Goal: Task Accomplishment & Management: Complete application form

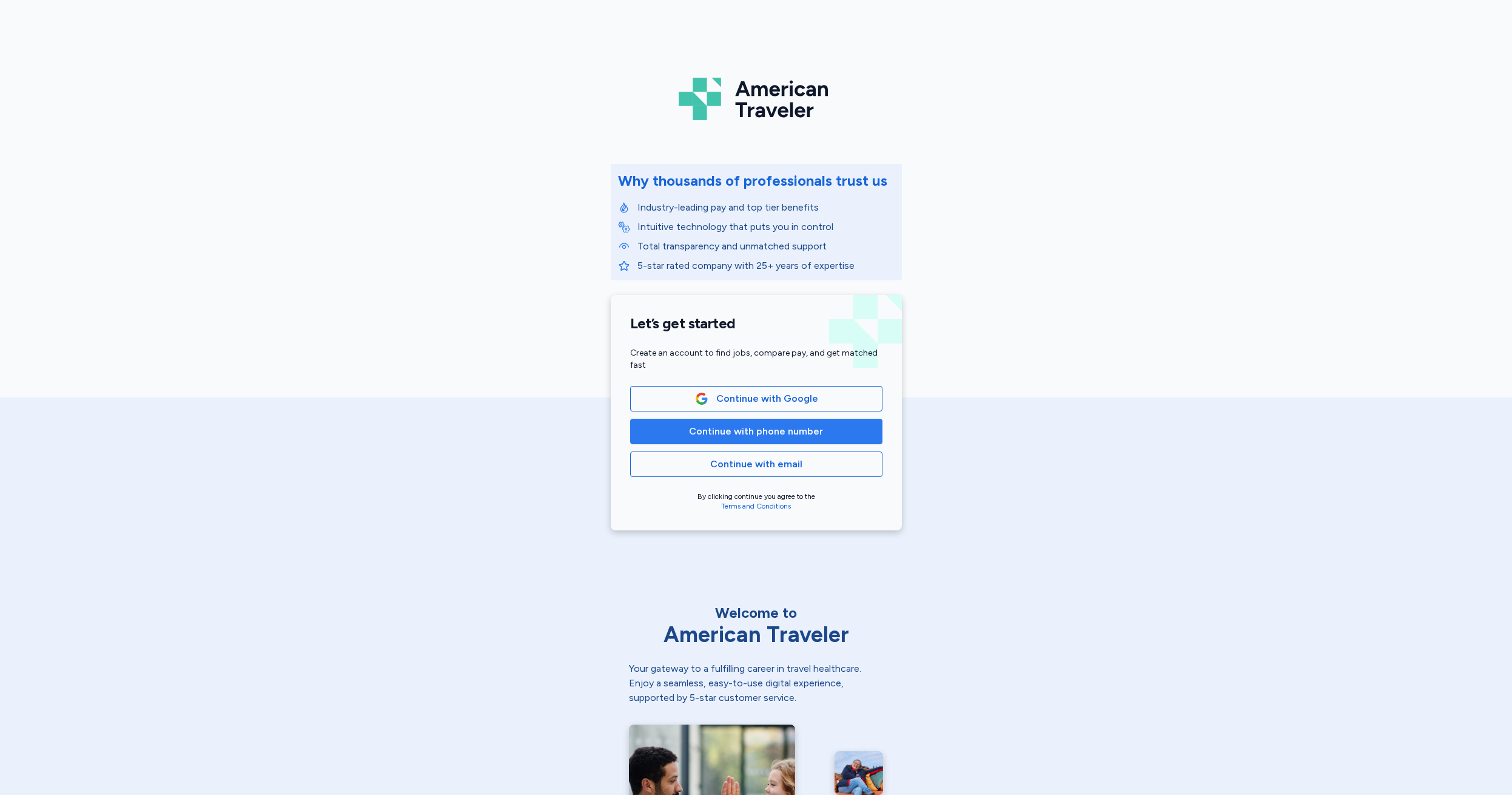
click at [751, 427] on span "Continue with phone number" at bounding box center [756, 431] width 134 height 15
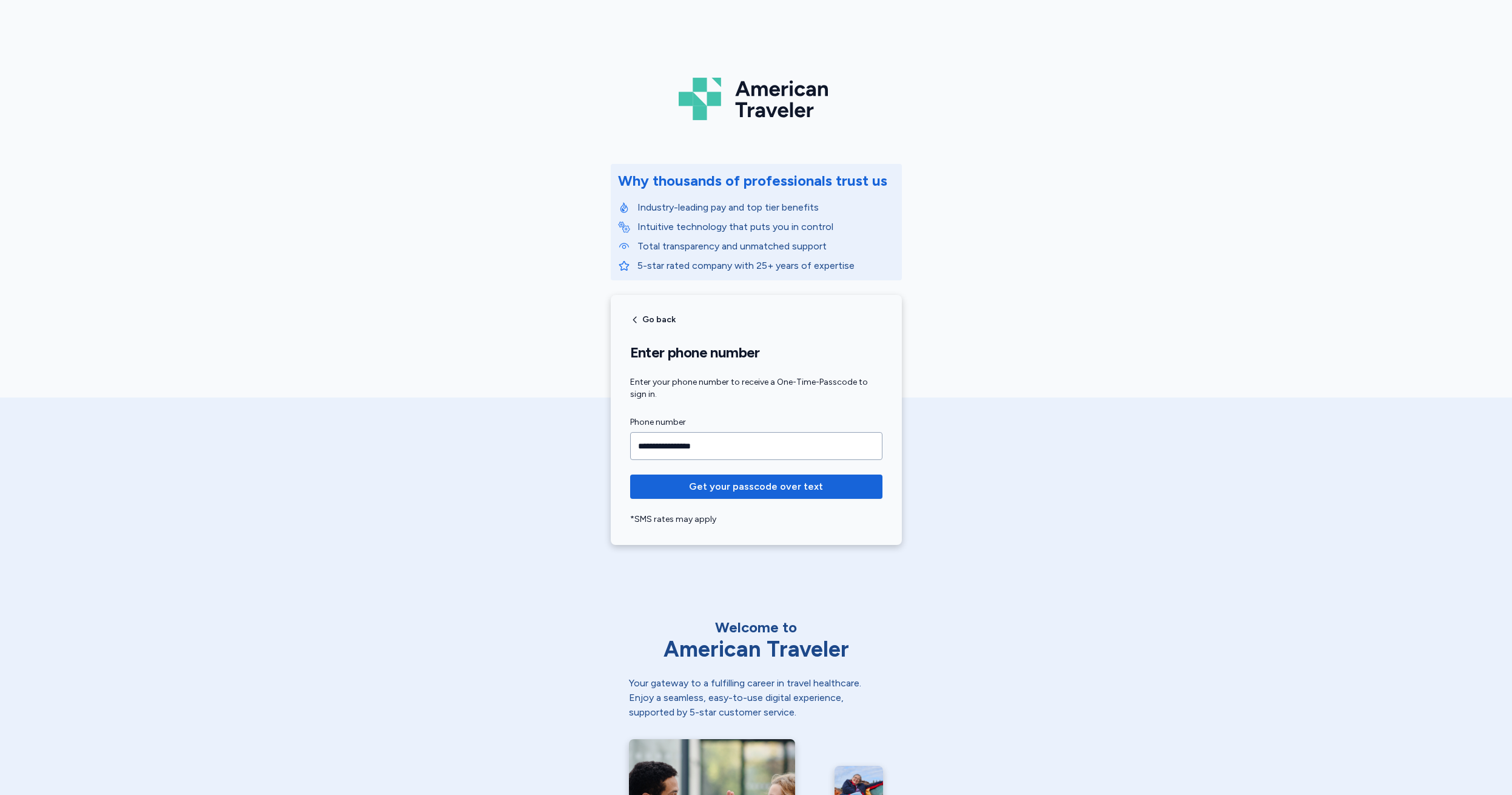
type input "**********"
click at [751, 487] on span "Get your passcode over text" at bounding box center [756, 486] width 134 height 15
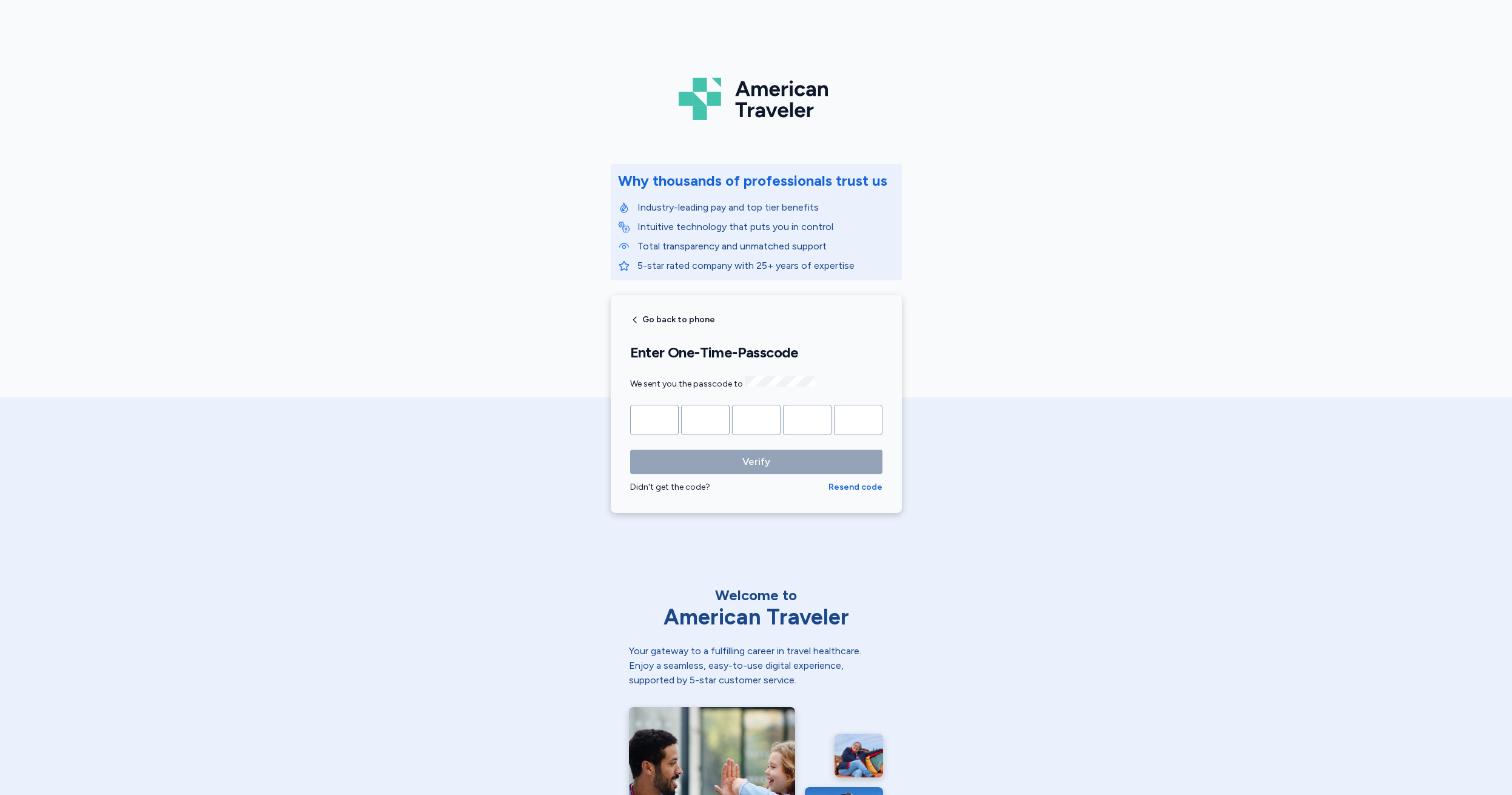
type input "*"
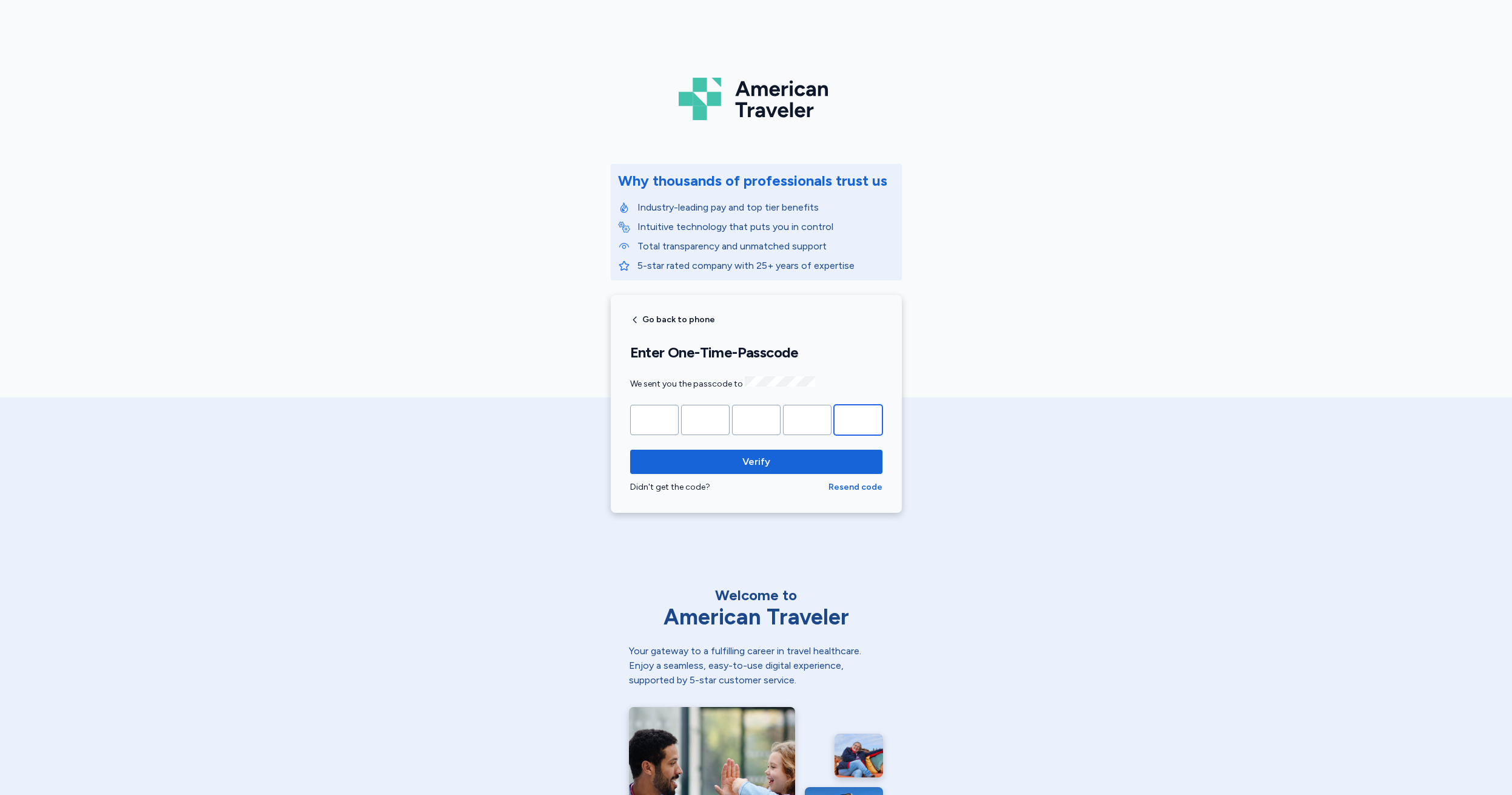
click at [752, 460] on button "Verify" at bounding box center [756, 461] width 252 height 24
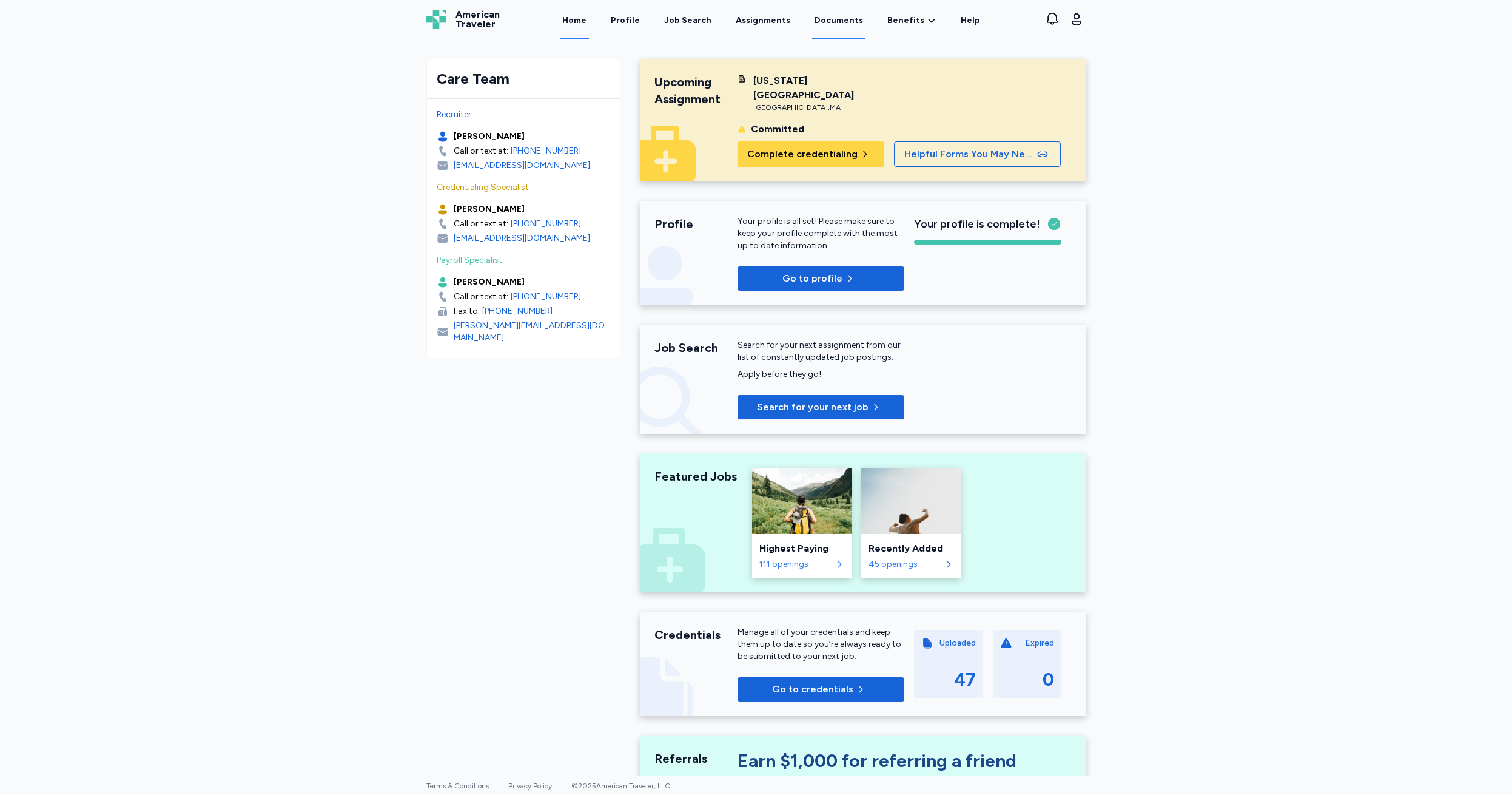
click at [836, 21] on link "Documents" at bounding box center [839, 20] width 53 height 38
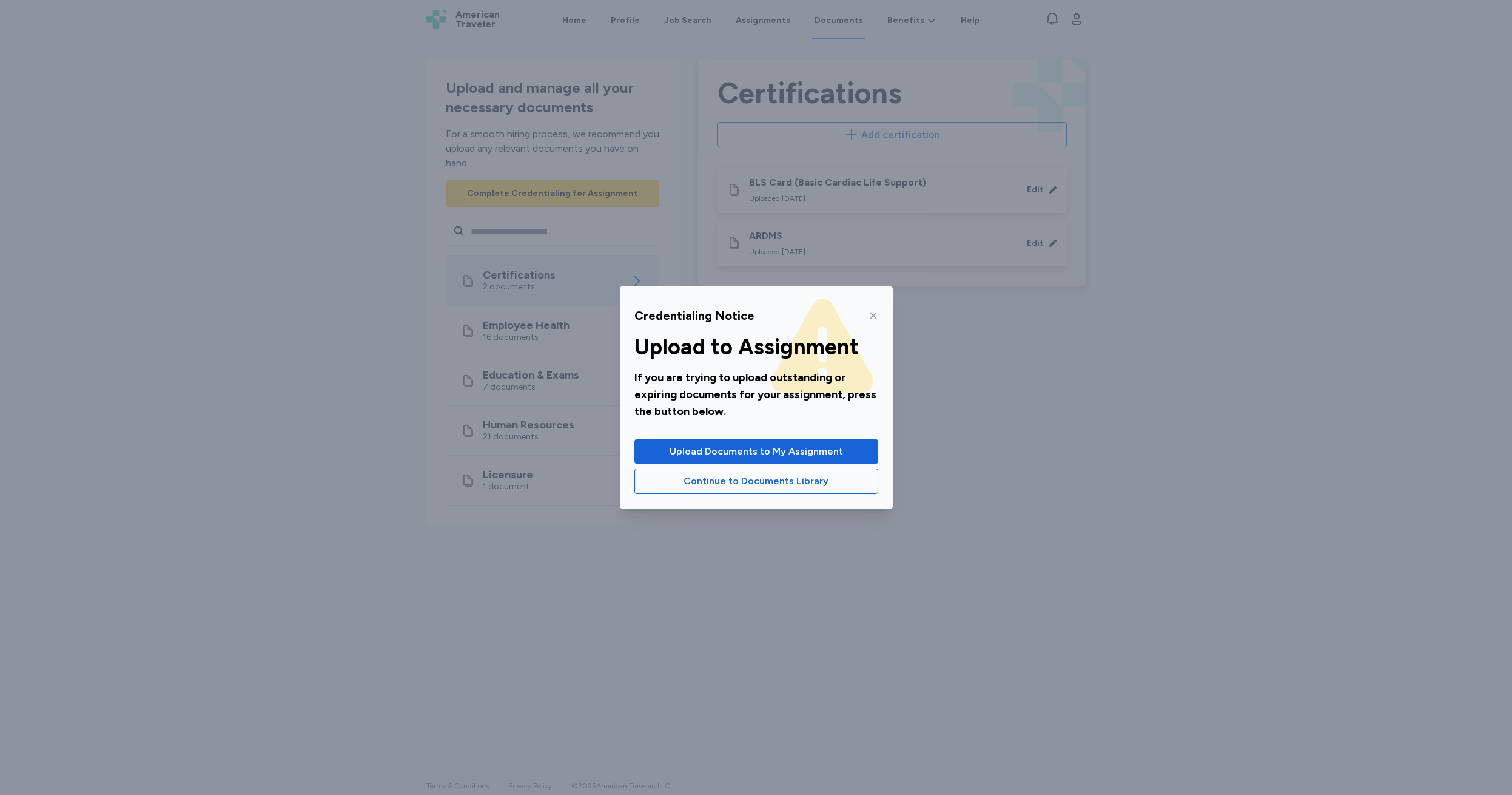
click at [873, 317] on icon at bounding box center [873, 315] width 9 height 9
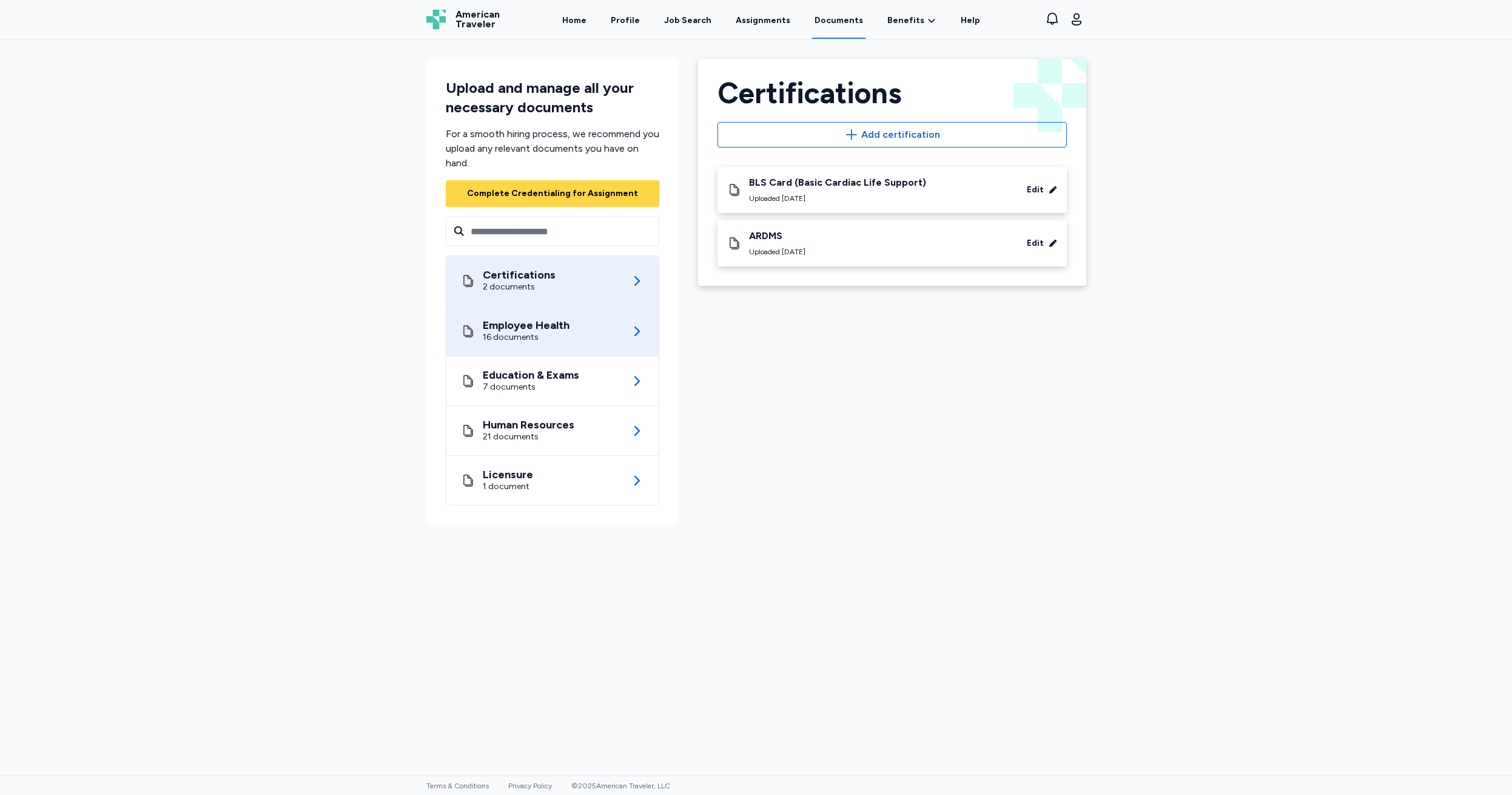
click at [497, 328] on div "Employee Health" at bounding box center [526, 324] width 86 height 12
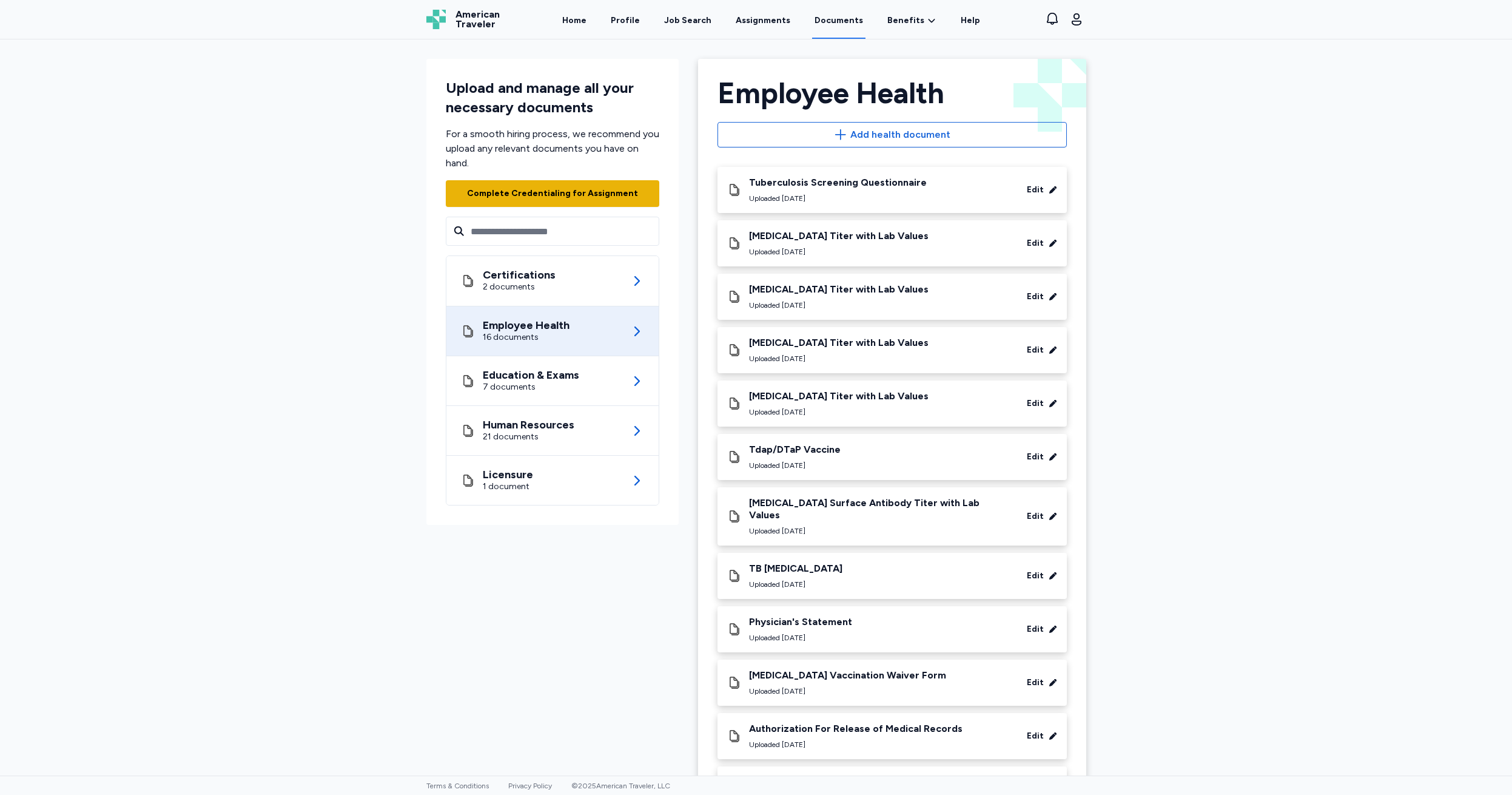
click at [502, 196] on div "Complete Credentialing for Assignment" at bounding box center [553, 193] width 171 height 12
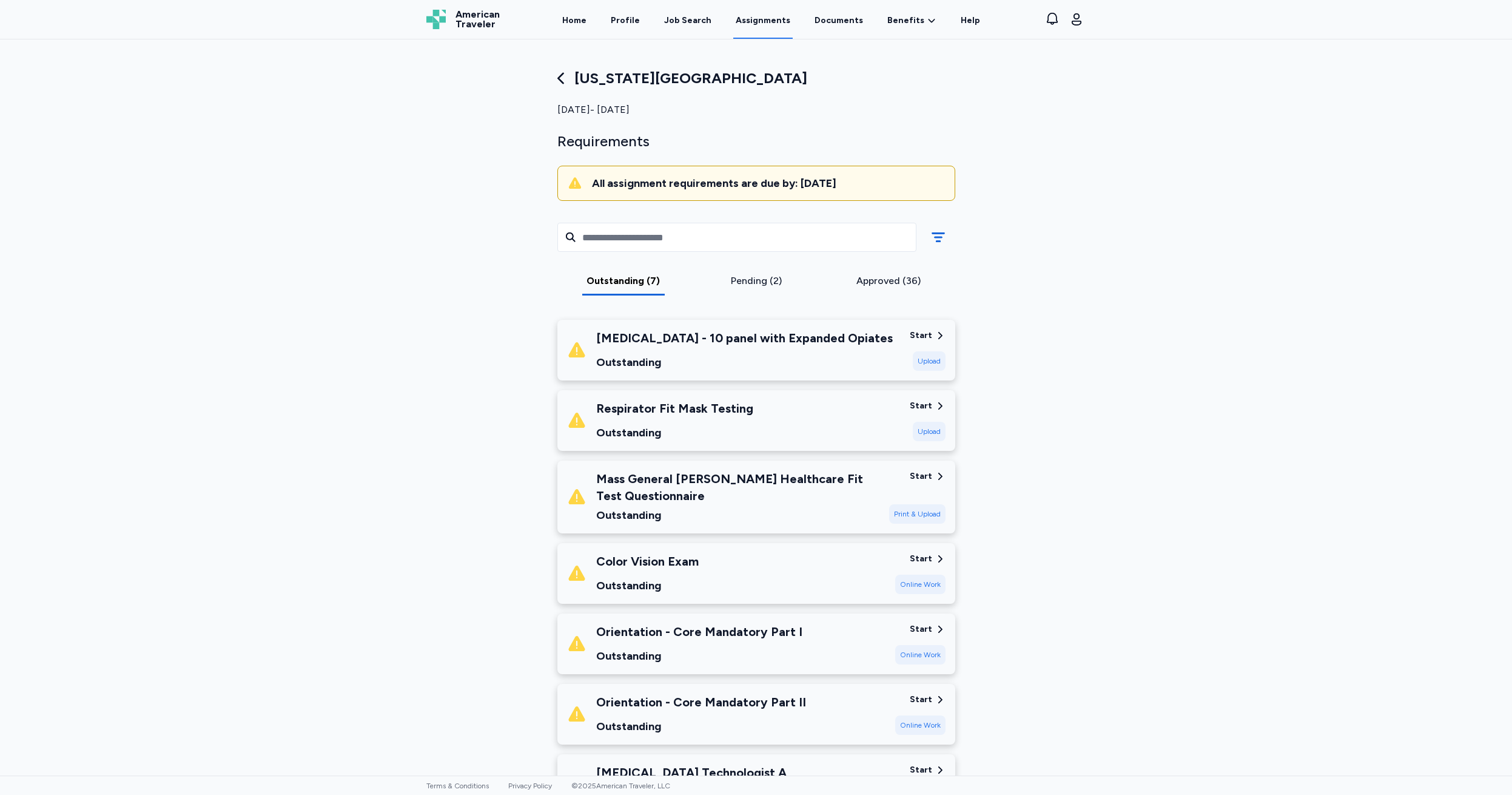
click at [558, 79] on icon at bounding box center [561, 79] width 6 height 12
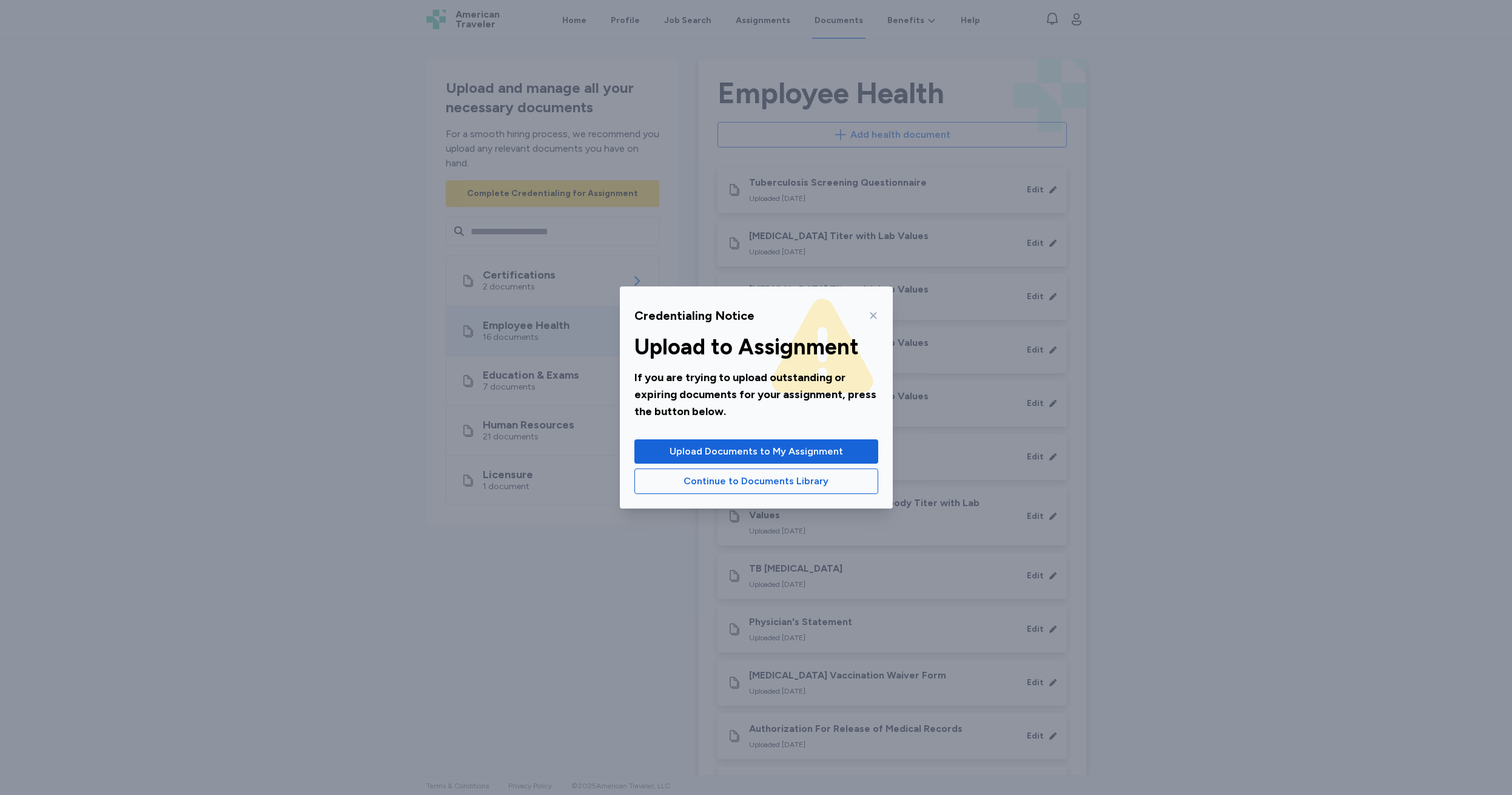
click at [870, 313] on icon at bounding box center [873, 315] width 9 height 9
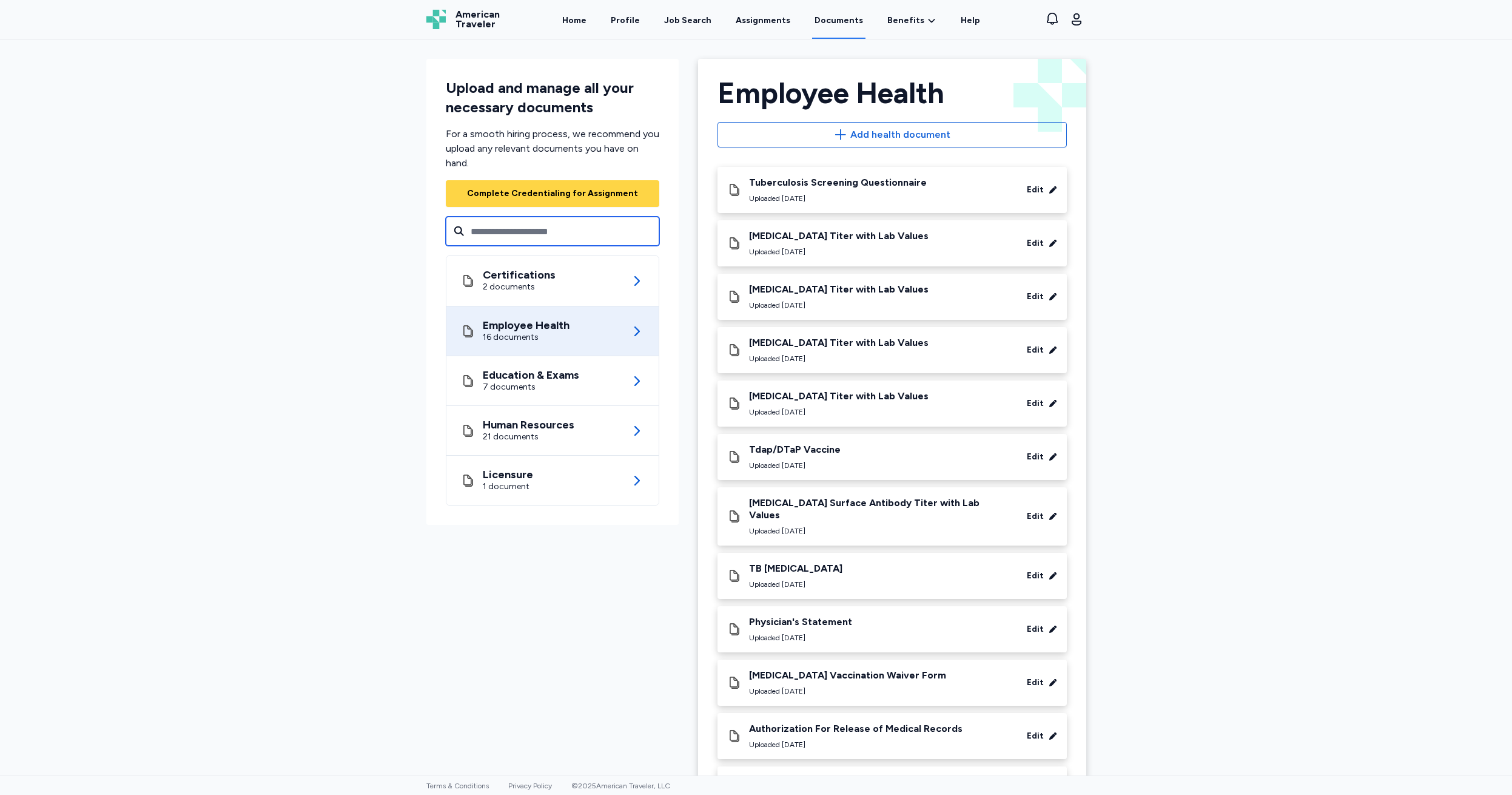
click at [485, 233] on input "text" at bounding box center [553, 231] width 214 height 29
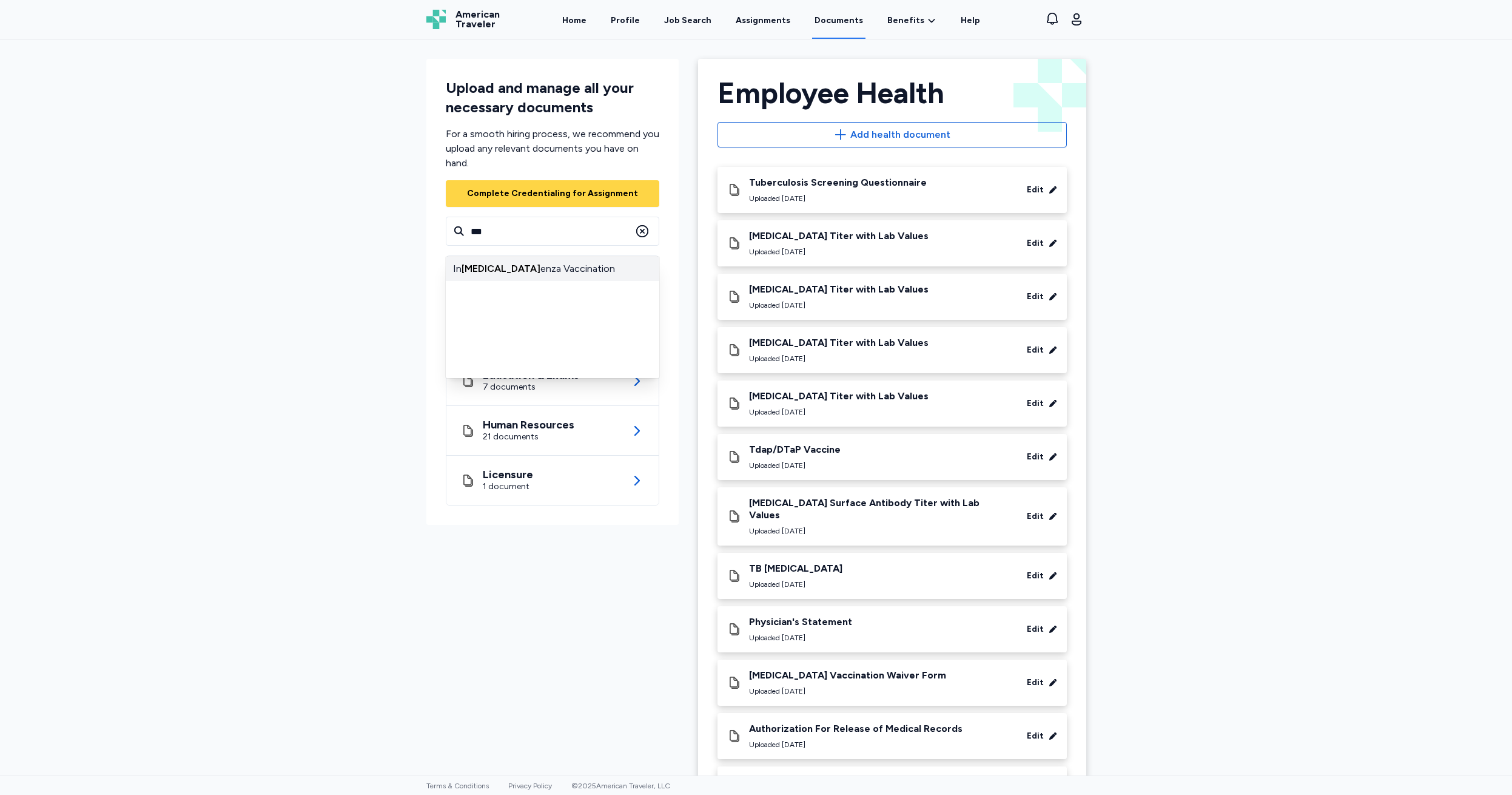
click at [494, 270] on div "In [MEDICAL_DATA] enza Vaccination" at bounding box center [553, 269] width 214 height 24
type input "**********"
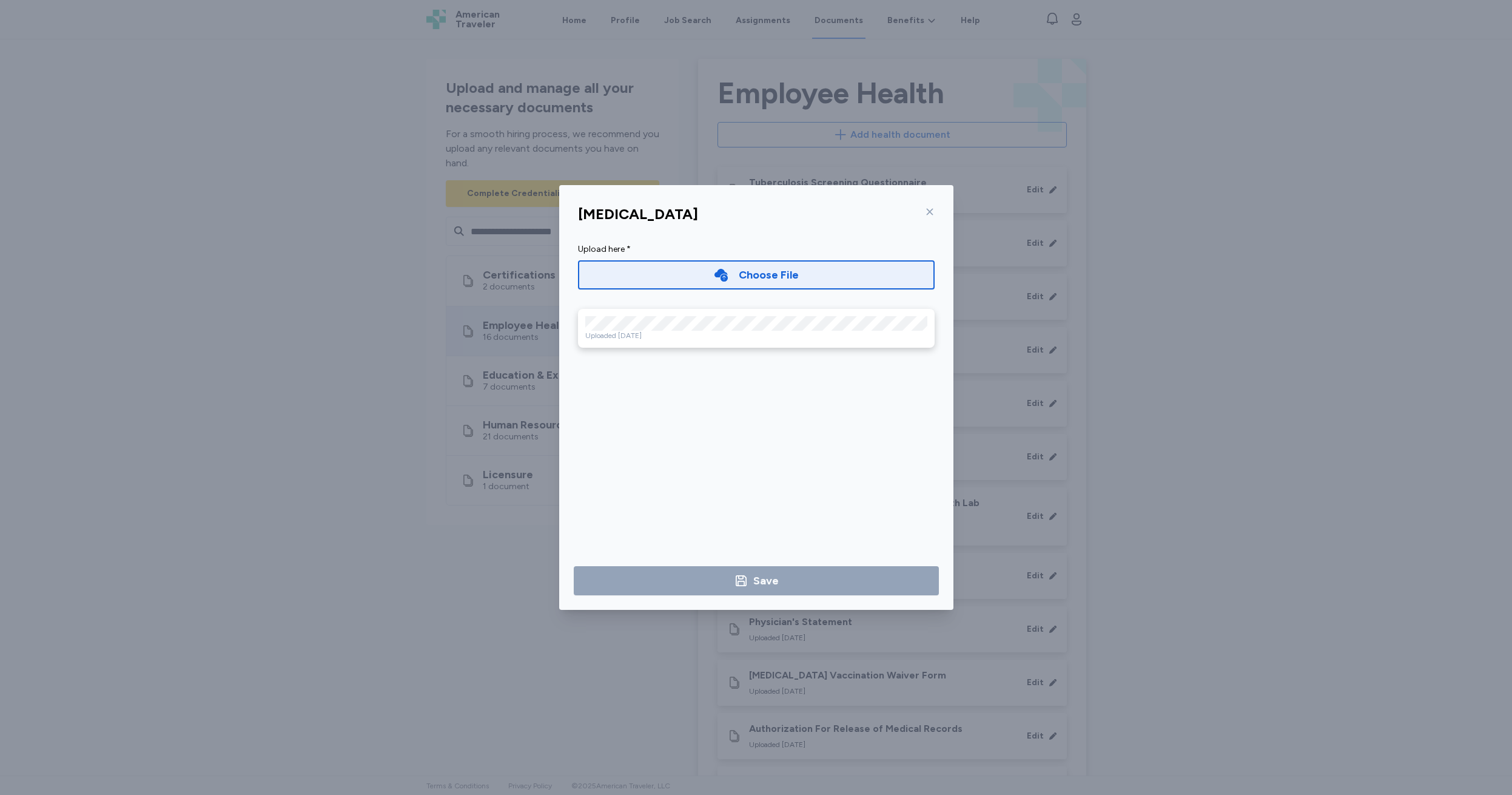
click at [929, 211] on icon at bounding box center [929, 212] width 6 height 6
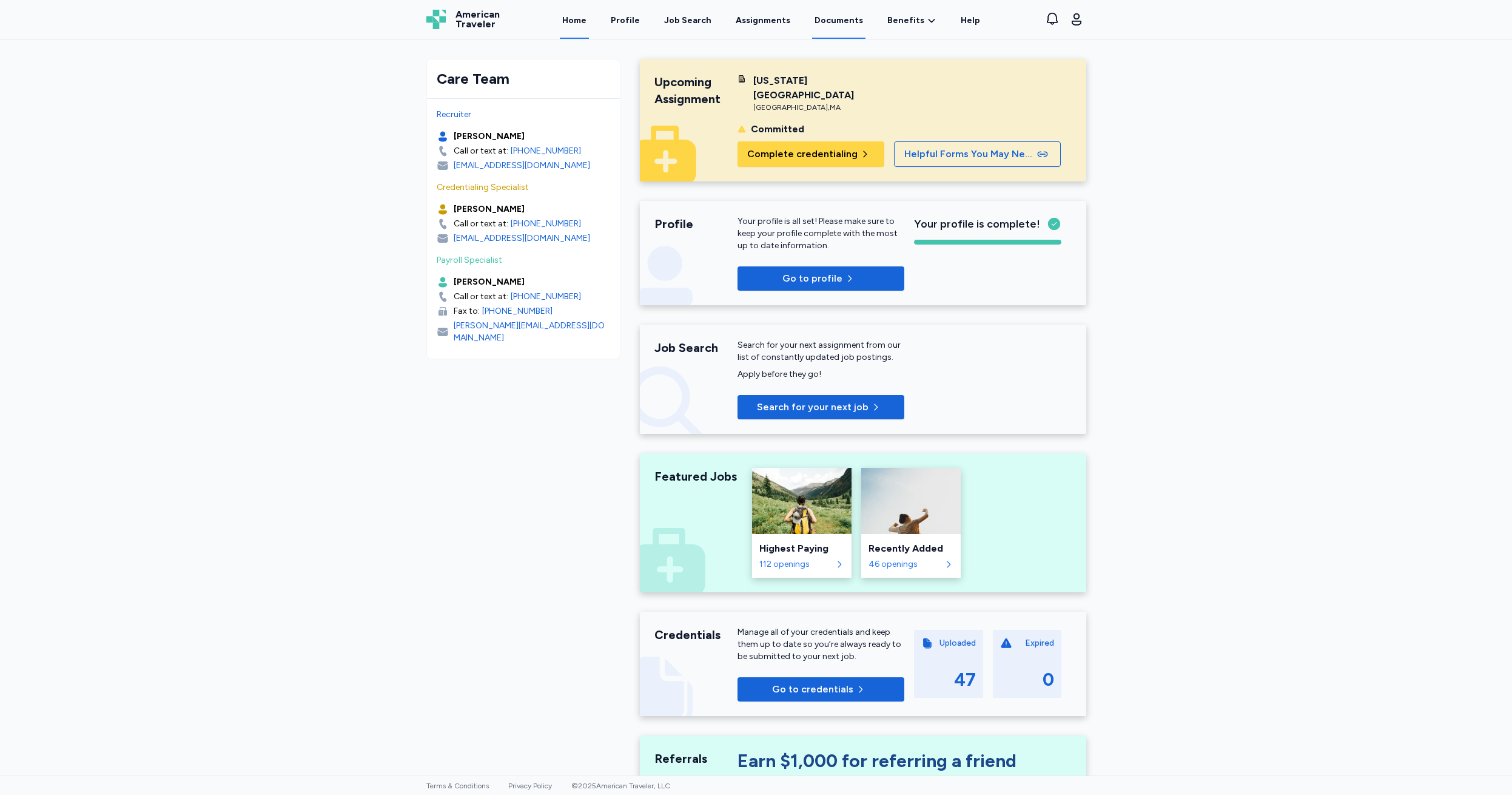
click at [837, 17] on link "Documents" at bounding box center [839, 20] width 53 height 38
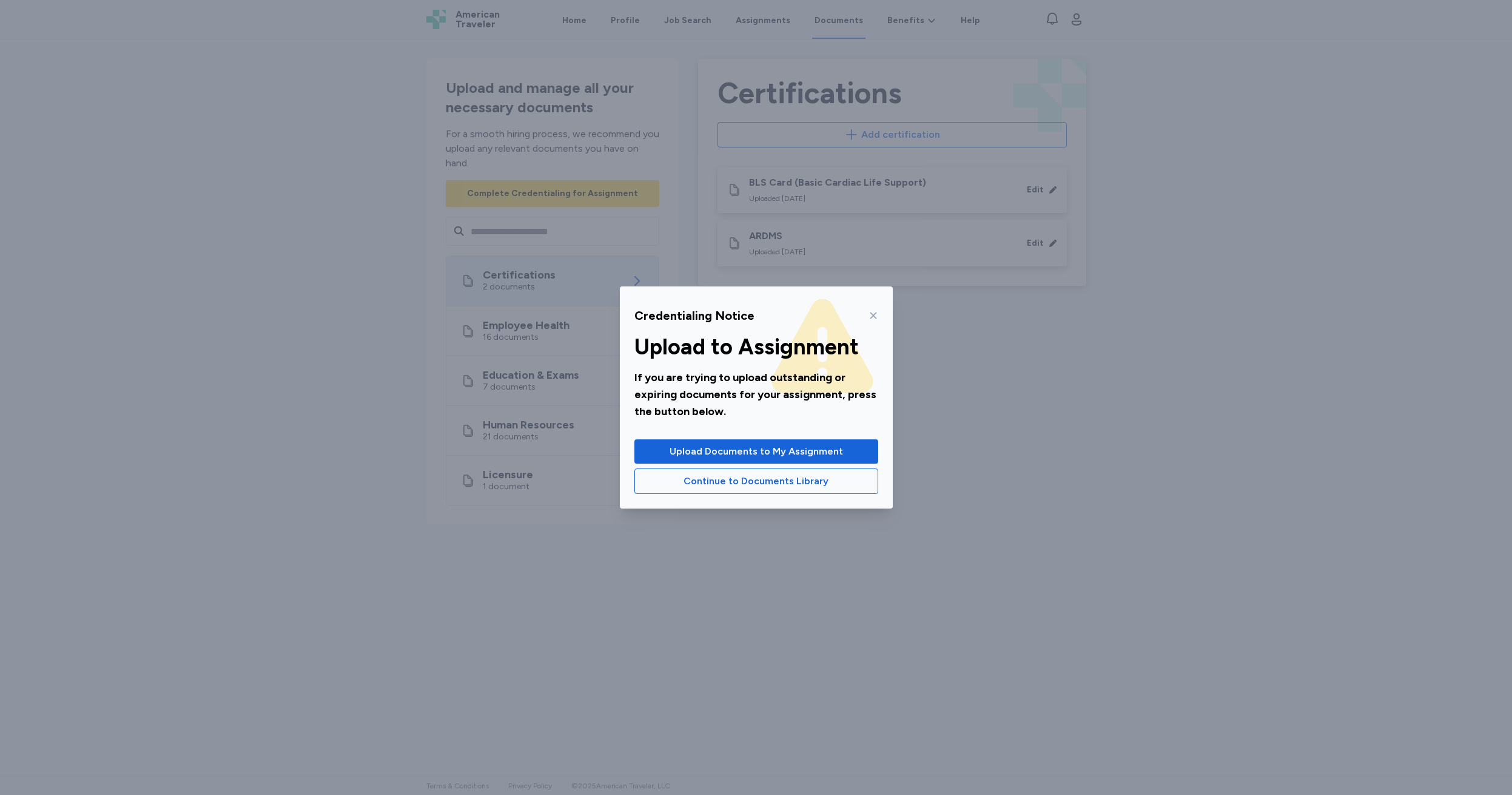
click at [872, 313] on icon at bounding box center [873, 316] width 6 height 6
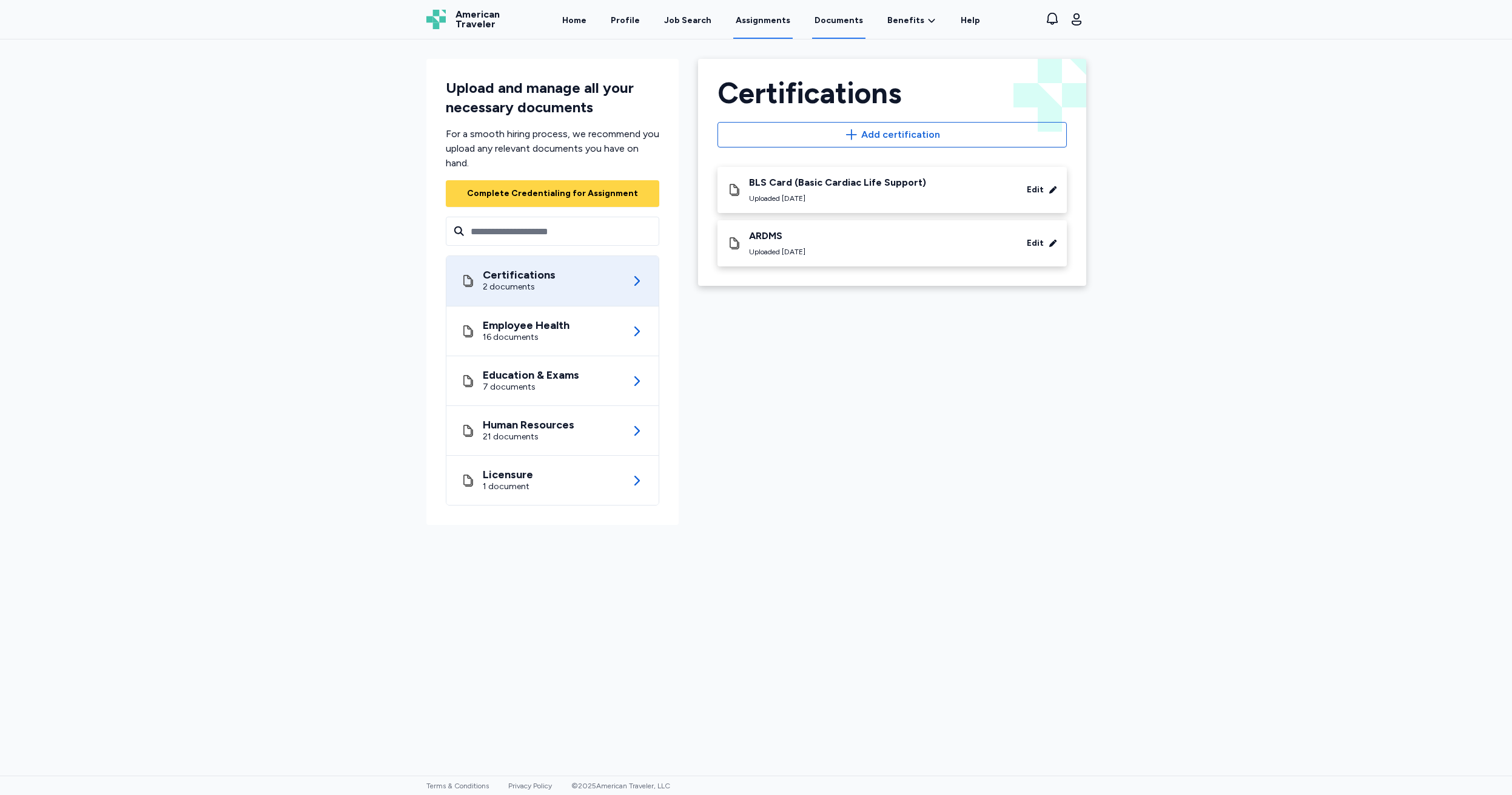
click at [764, 20] on link "Assignments" at bounding box center [763, 20] width 60 height 38
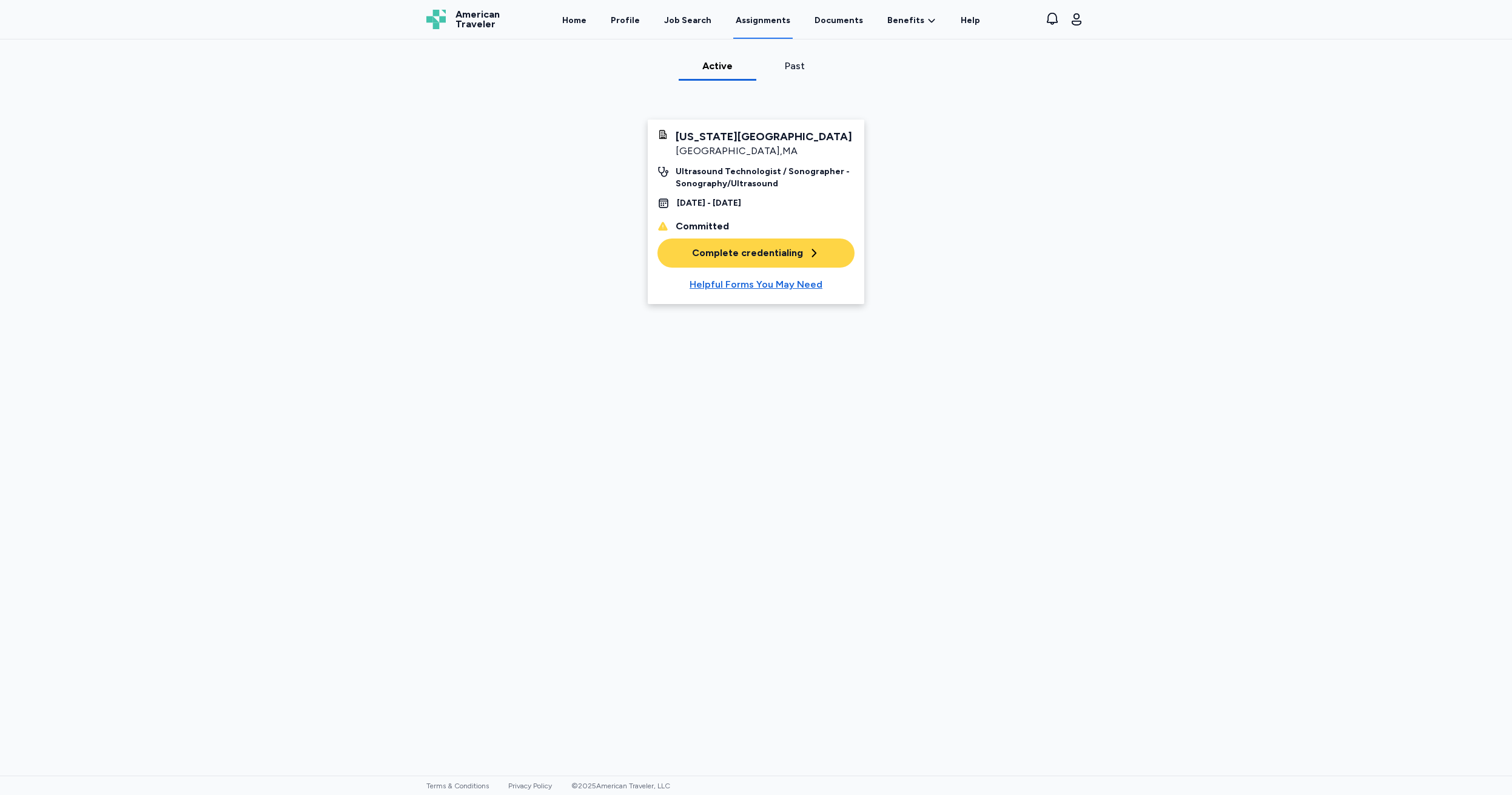
click at [758, 16] on link "Assignments" at bounding box center [763, 20] width 60 height 38
click at [833, 16] on link "Documents" at bounding box center [839, 20] width 53 height 38
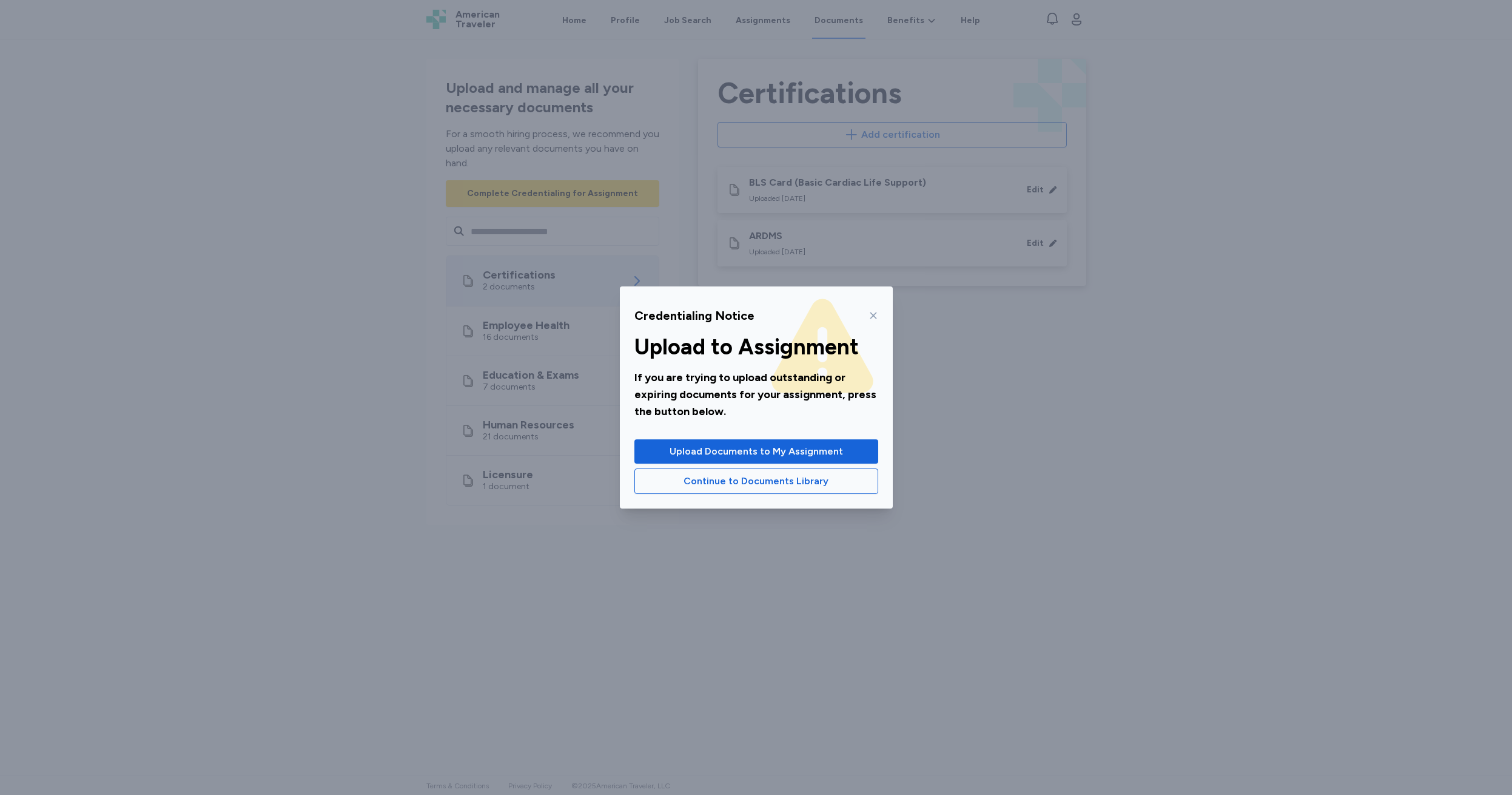
click at [873, 313] on icon at bounding box center [873, 315] width 9 height 9
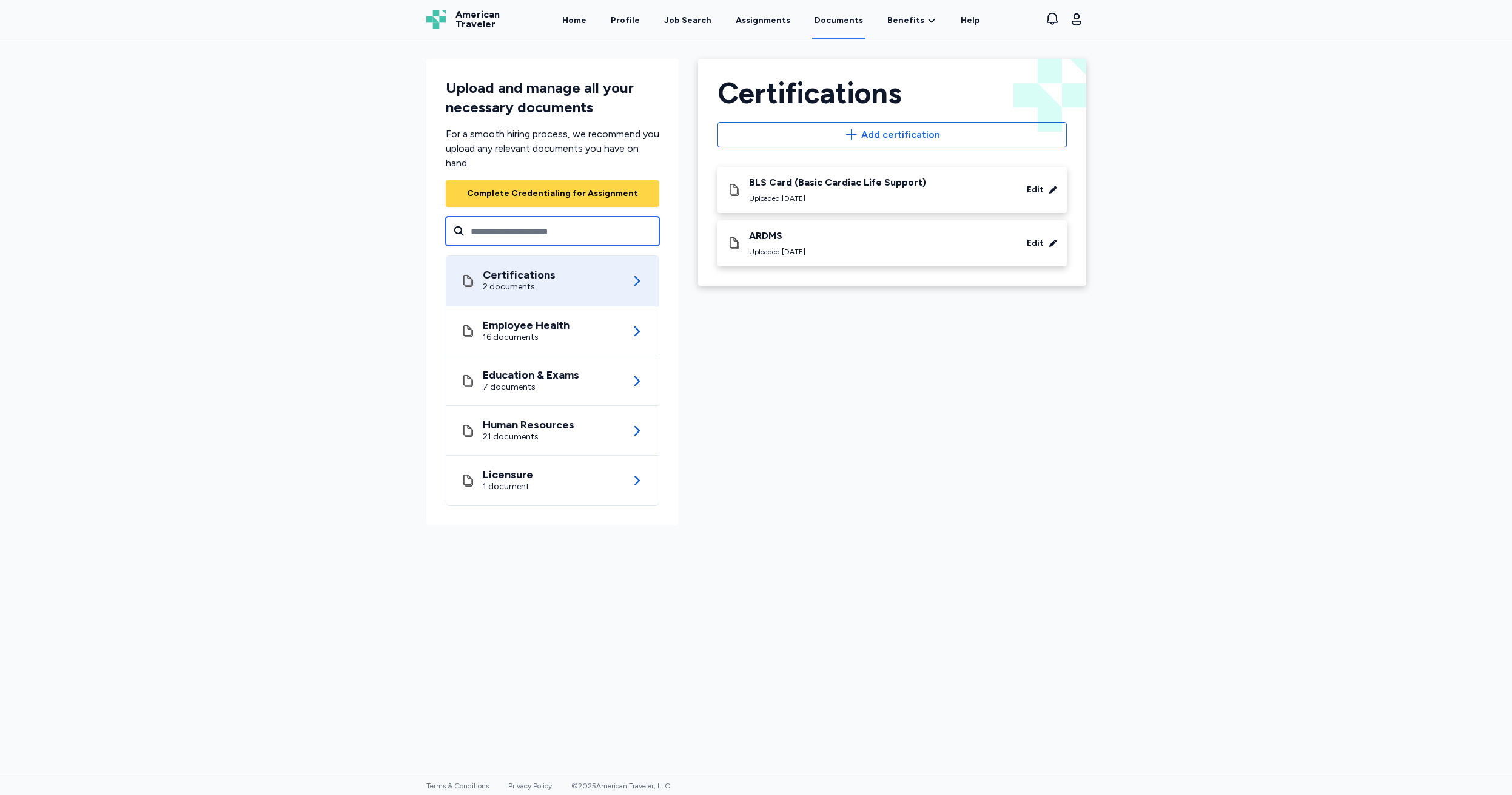
click at [483, 232] on input "text" at bounding box center [553, 231] width 214 height 29
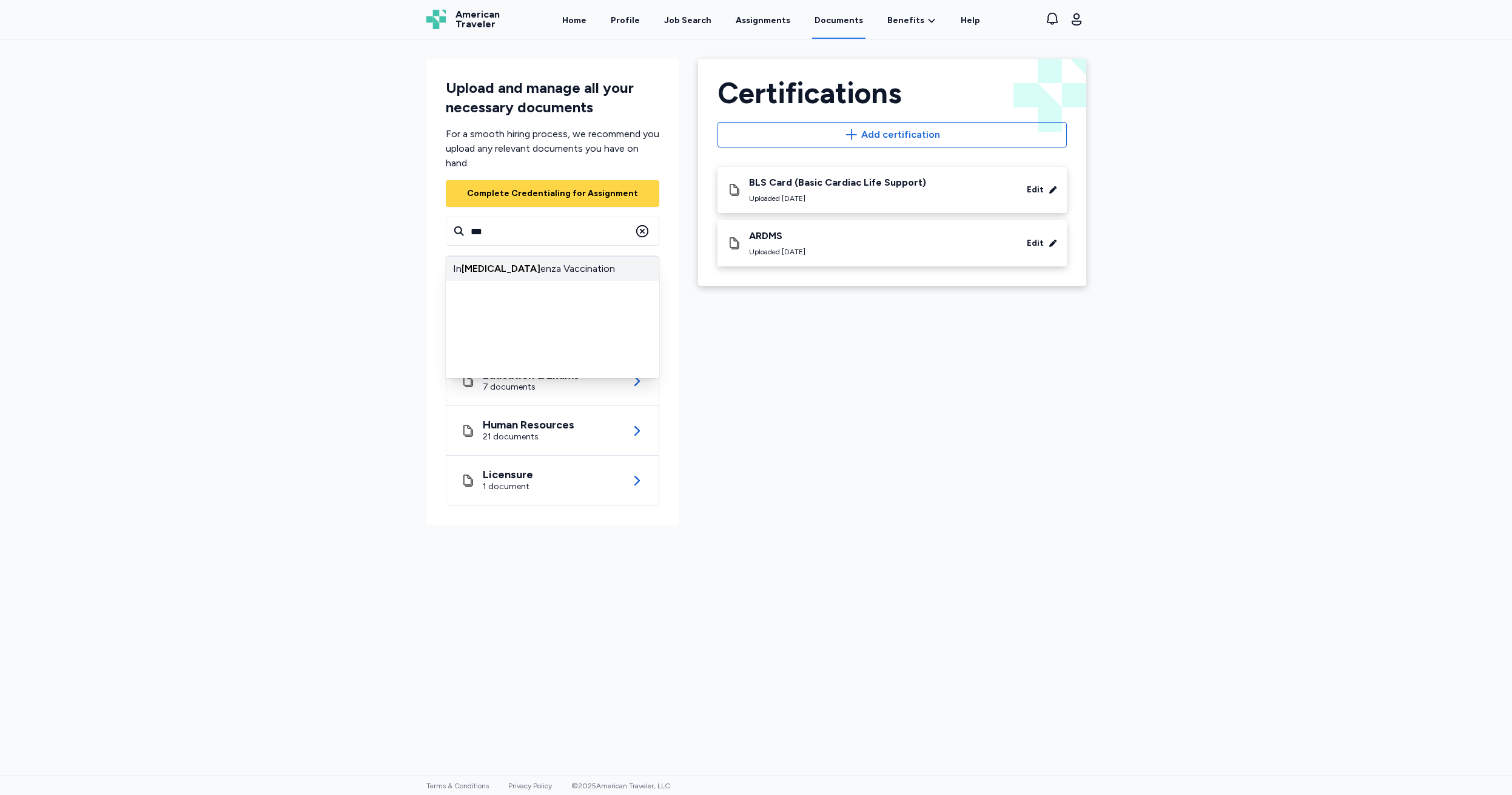
click at [518, 268] on div "In [MEDICAL_DATA] enza Vaccination" at bounding box center [553, 269] width 214 height 24
type input "**********"
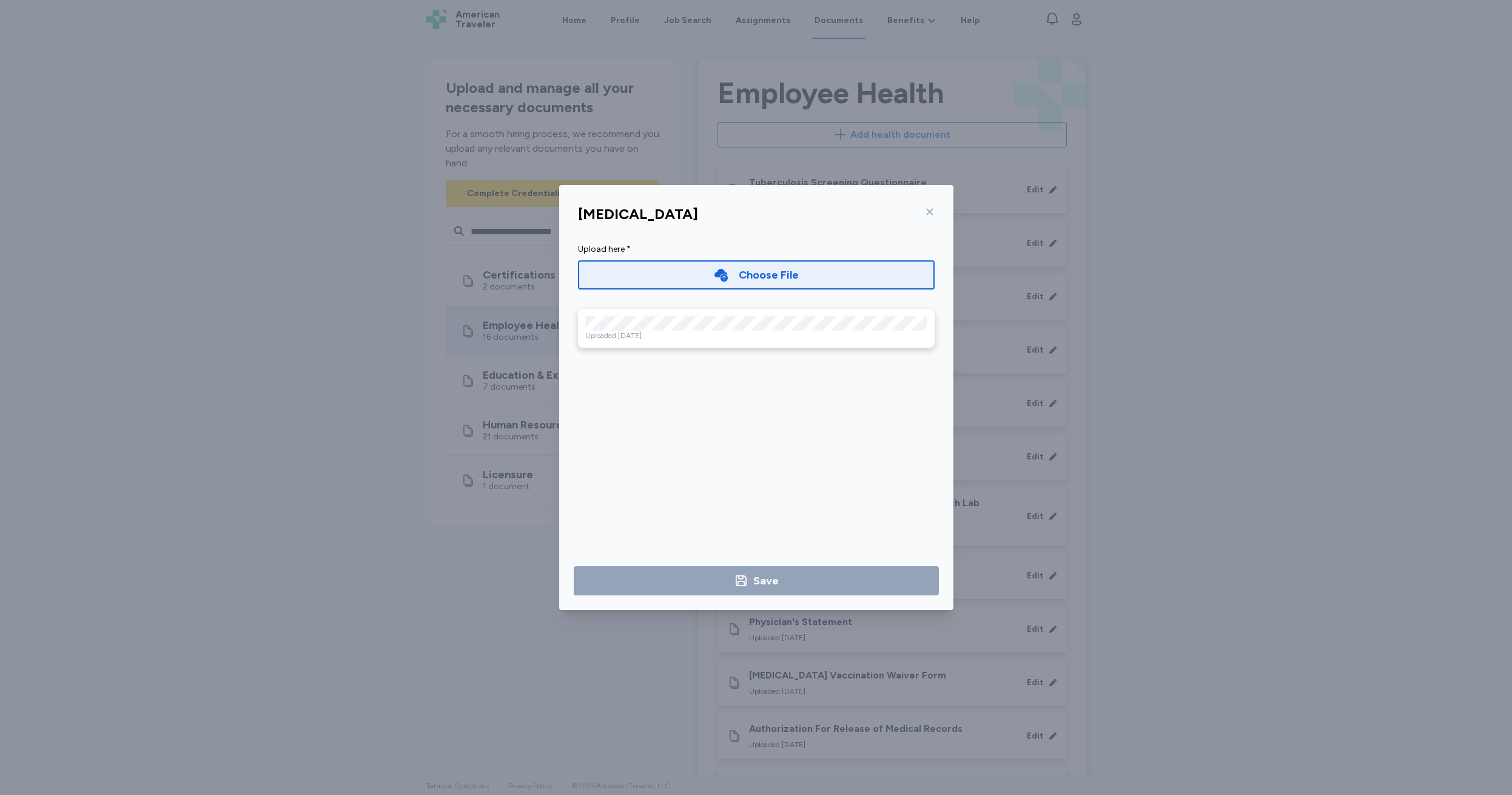
click at [928, 212] on icon at bounding box center [930, 211] width 9 height 9
